Goal: Task Accomplishment & Management: Manage account settings

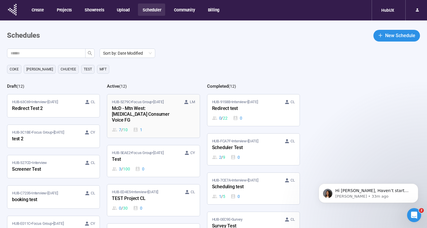
click at [144, 105] on span "HUB-5279C • Focus Group • Sep 19" at bounding box center [138, 102] width 52 height 6
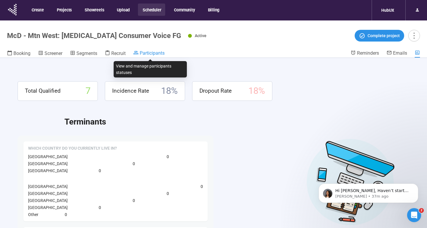
click at [143, 54] on span "Participants" at bounding box center [152, 53] width 25 height 6
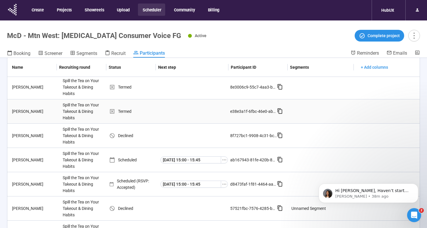
scroll to position [381, 0]
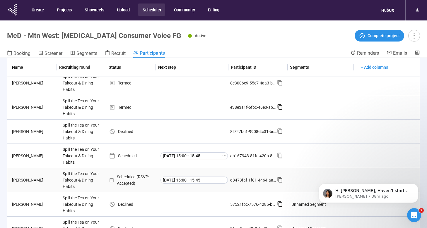
click at [44, 180] on div "[PERSON_NAME]" at bounding box center [35, 180] width 51 height 6
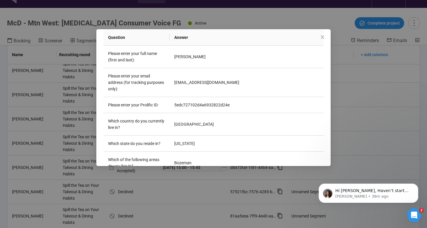
scroll to position [111, 0]
click at [196, 101] on td "5edc727102d4a6932822d24e" at bounding box center [247, 105] width 154 height 16
click at [195, 103] on td "5edc727102d4a6932822d24e" at bounding box center [247, 105] width 154 height 16
copy td "5edc727102d4a6932822d24e"
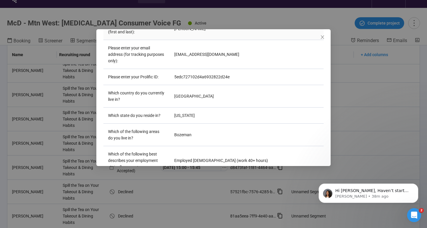
scroll to position [139, 0]
drag, startPoint x: 274, startPoint y: 25, endPoint x: 258, endPoint y: 21, distance: 16.0
click at [269, 23] on div "Amelia Huba Project notes Edit Add notes, i.e. how the last interview went, imp…" at bounding box center [213, 114] width 427 height 228
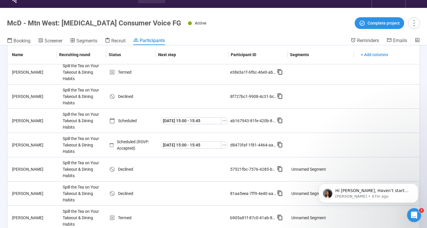
scroll to position [408, 0]
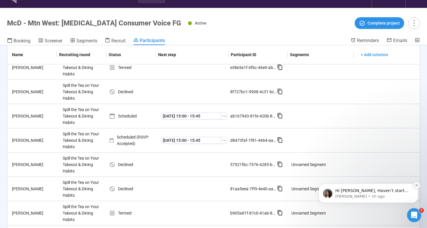
click at [417, 186] on icon "Dismiss notification" at bounding box center [416, 185] width 3 height 3
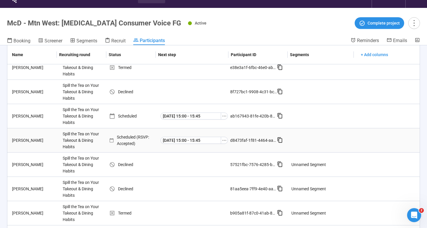
click at [134, 138] on div "Scheduled (RSVP: Accepted)" at bounding box center [133, 140] width 49 height 13
drag, startPoint x: 134, startPoint y: 144, endPoint x: 115, endPoint y: 134, distance: 21.2
click at [115, 134] on div "Scheduled (RSVP: Accepted)" at bounding box center [133, 140] width 49 height 13
drag, startPoint x: 129, startPoint y: 138, endPoint x: 131, endPoint y: 139, distance: 3.0
click at [129, 139] on div "Scheduled (RSVP: Accepted)" at bounding box center [133, 140] width 49 height 13
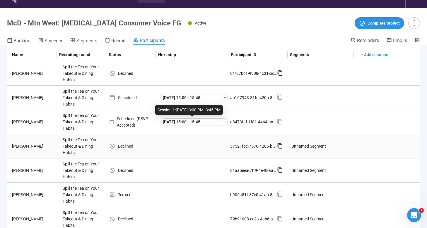
scroll to position [13, 0]
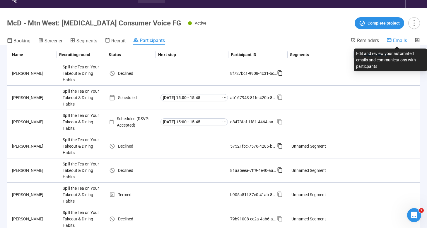
click at [394, 41] on span "Emails" at bounding box center [400, 41] width 14 height 6
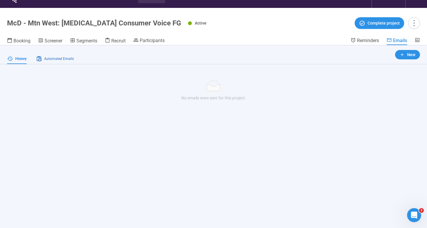
click at [49, 57] on span "Automated Emails" at bounding box center [59, 59] width 30 height 6
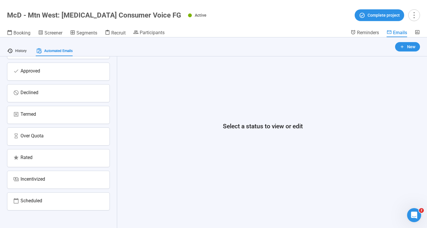
scroll to position [20, 0]
drag, startPoint x: 38, startPoint y: 71, endPoint x: 104, endPoint y: 97, distance: 71.3
click at [38, 71] on div "Approved" at bounding box center [30, 71] width 20 height 8
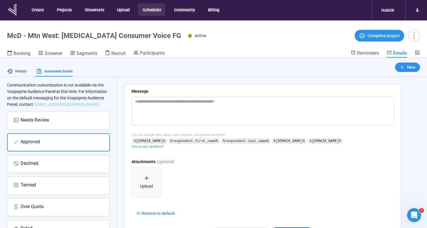
scroll to position [38, 0]
click at [83, 121] on div "Needs Review" at bounding box center [58, 121] width 90 height 8
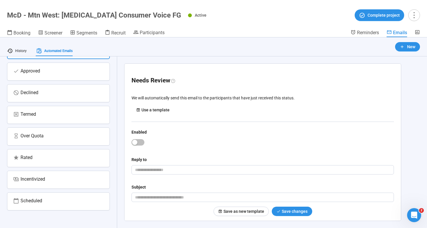
scroll to position [20, 0]
click at [69, 208] on div "Scheduled" at bounding box center [58, 202] width 103 height 18
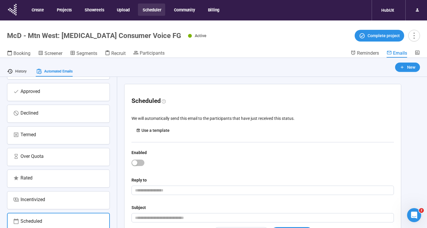
scroll to position [0, 0]
click at [26, 69] on span "History" at bounding box center [20, 72] width 11 height 6
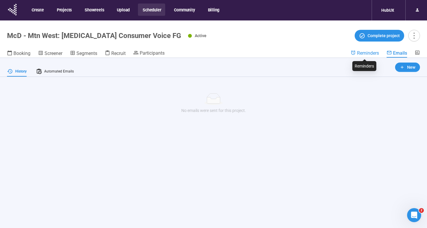
drag, startPoint x: 372, startPoint y: 52, endPoint x: 355, endPoint y: 53, distance: 16.7
click at [372, 52] on span "Reminders" at bounding box center [368, 53] width 22 height 6
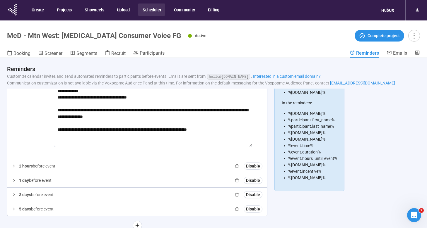
scroll to position [71, 0]
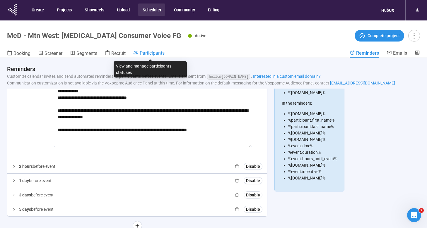
drag, startPoint x: 153, startPoint y: 53, endPoint x: 156, endPoint y: 56, distance: 4.1
click at [154, 54] on span "Participants" at bounding box center [152, 53] width 25 height 6
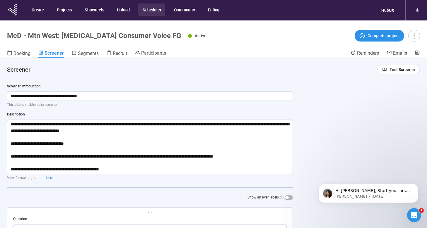
scroll to position [1966, 0]
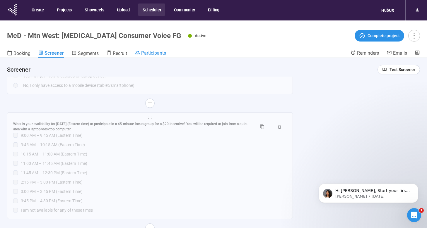
click at [151, 56] on link "Participants" at bounding box center [150, 53] width 31 height 7
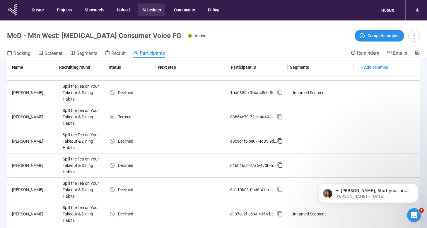
scroll to position [58, 0]
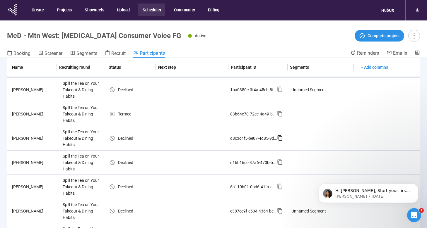
click at [114, 65] on th "Status" at bounding box center [130, 67] width 49 height 19
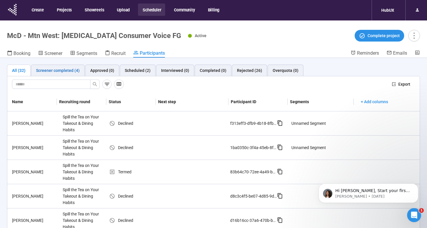
scroll to position [1, 0]
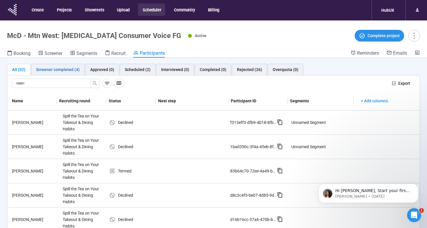
click at [71, 71] on div "Screener completed (4)" at bounding box center [58, 69] width 44 height 6
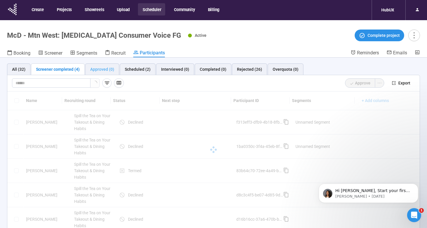
scroll to position [0, 0]
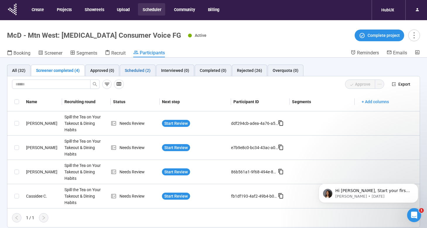
click at [145, 70] on div "Scheduled (2)" at bounding box center [138, 70] width 26 height 6
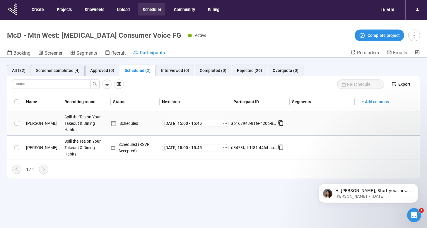
click at [50, 121] on div "[PERSON_NAME]" at bounding box center [43, 123] width 38 height 6
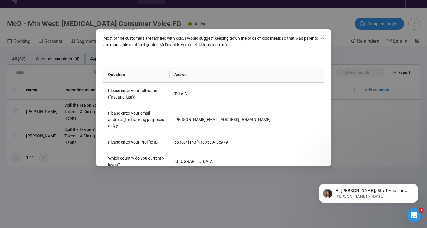
scroll to position [101, 0]
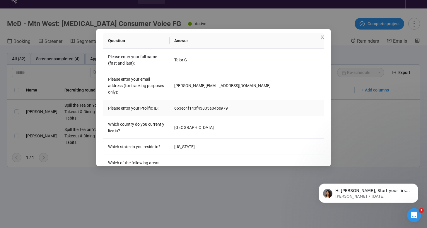
click at [206, 107] on td "663ec4f143f43835a04be979" at bounding box center [247, 108] width 154 height 16
copy td "663ec4f143f43835a04be979"
